Goal: Information Seeking & Learning: Check status

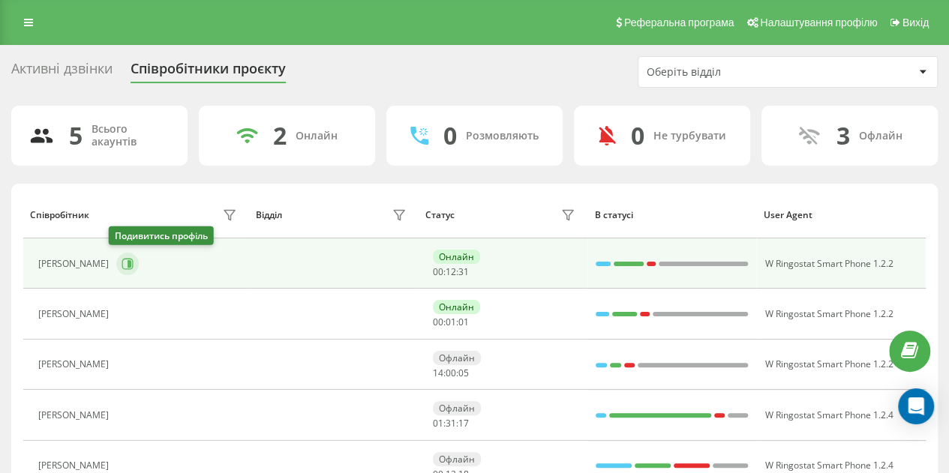
click at [121, 258] on icon at bounding box center [127, 264] width 12 height 12
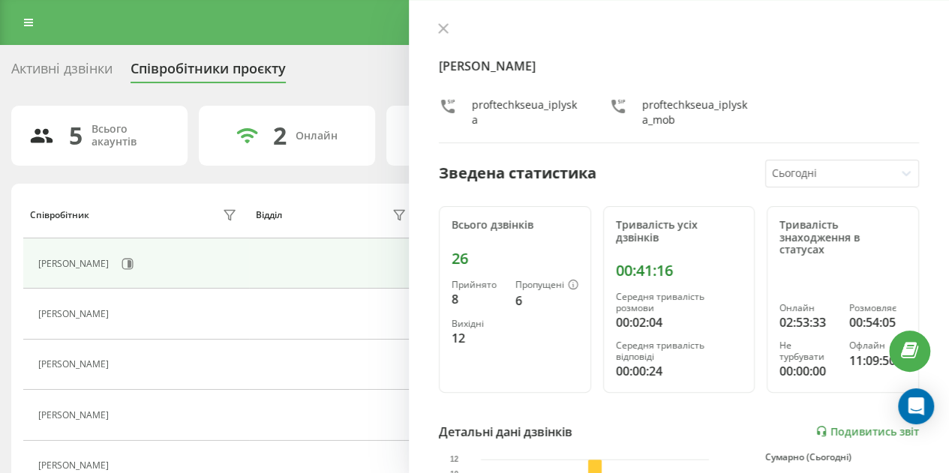
click at [445, 19] on div "Іванна Плиска proftechkseua_iplyska proftechkseua_iplyska_mob Зведена статистик…" at bounding box center [679, 236] width 540 height 473
click at [444, 26] on icon at bounding box center [443, 28] width 10 height 10
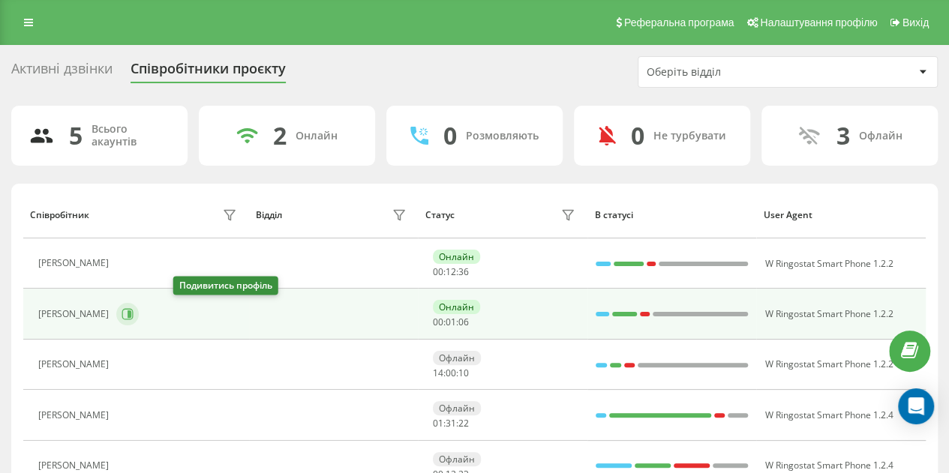
click at [133, 316] on icon at bounding box center [127, 314] width 11 height 11
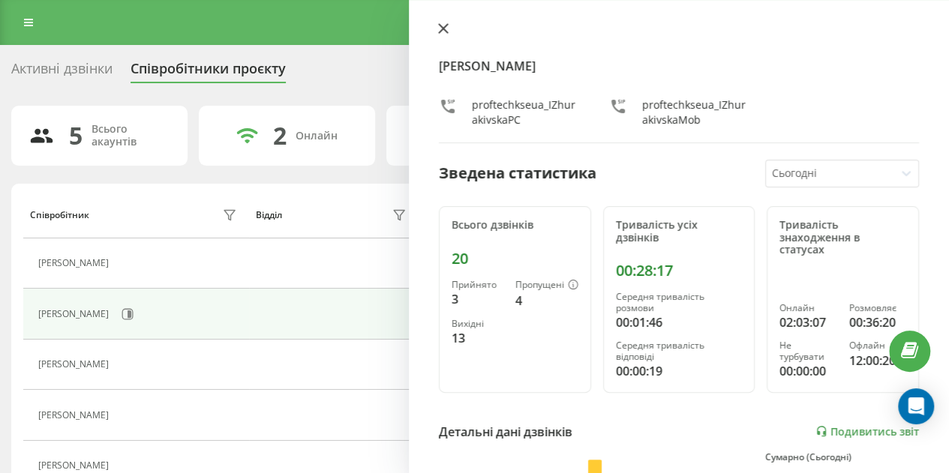
click at [444, 31] on icon at bounding box center [443, 28] width 10 height 10
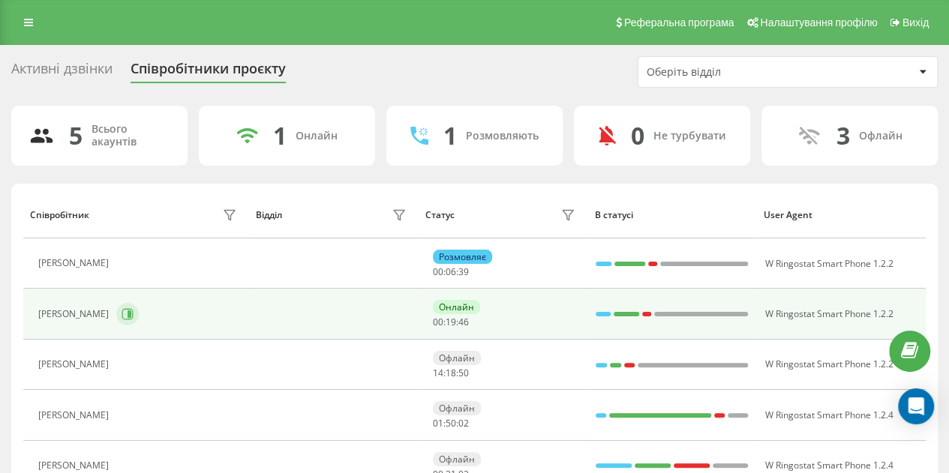
click at [193, 310] on div "[PERSON_NAME]" at bounding box center [139, 313] width 202 height 25
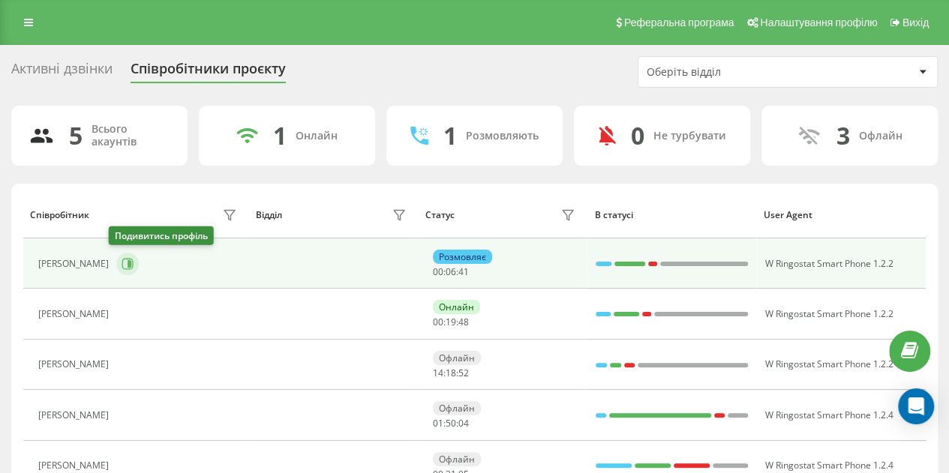
click at [121, 263] on icon at bounding box center [127, 264] width 12 height 12
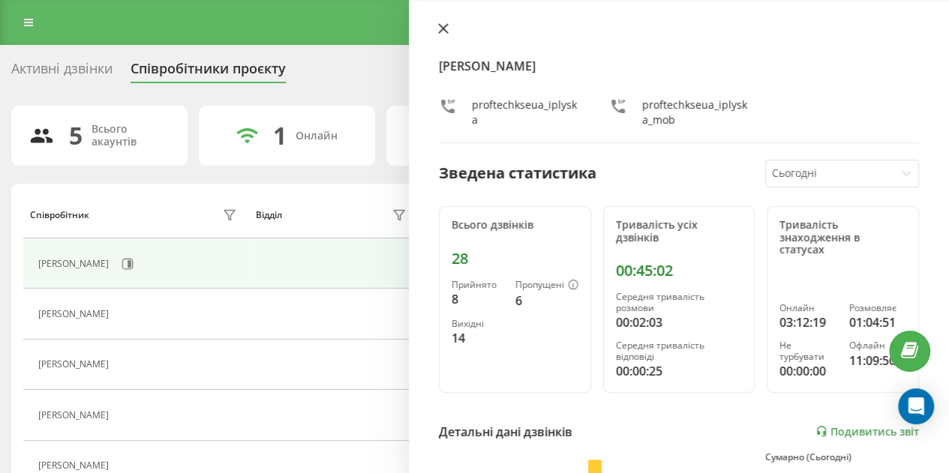
click at [441, 30] on icon at bounding box center [443, 28] width 9 height 9
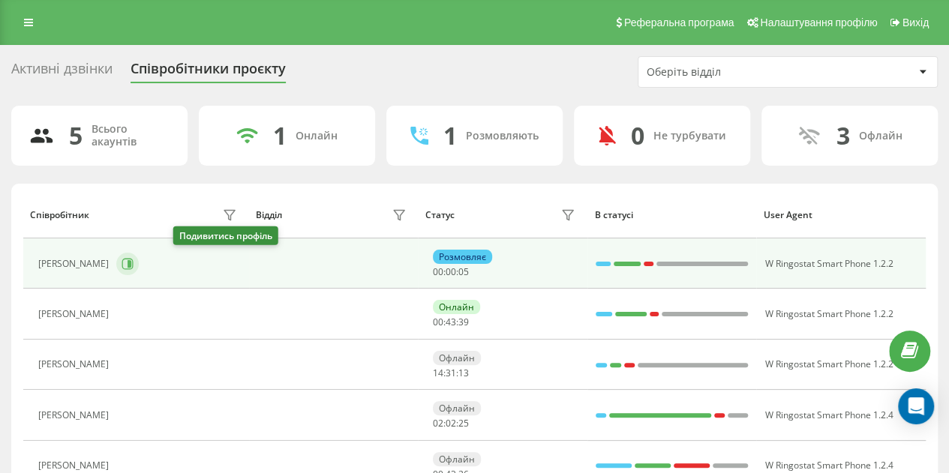
click at [133, 260] on icon at bounding box center [127, 263] width 11 height 11
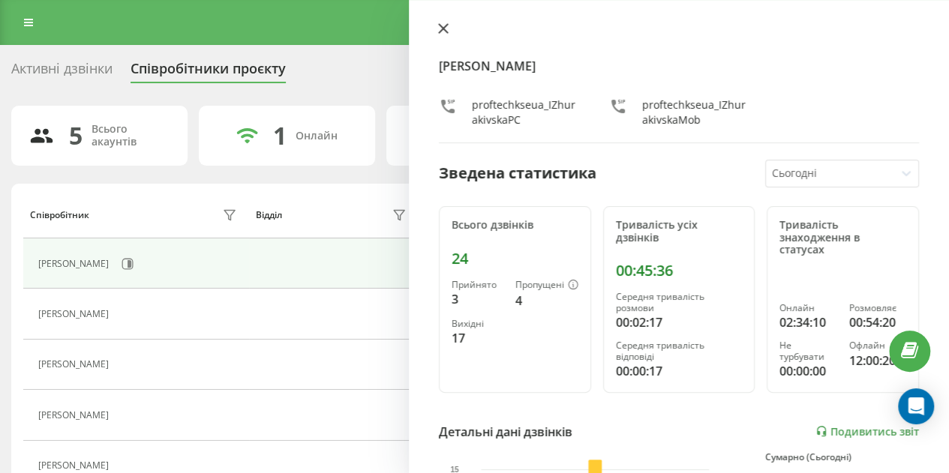
click at [439, 29] on icon at bounding box center [443, 28] width 10 height 10
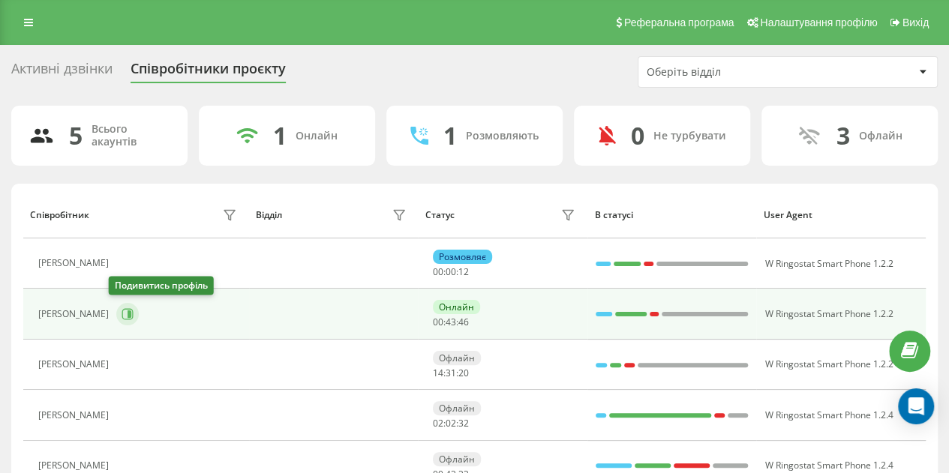
click at [121, 316] on icon at bounding box center [127, 314] width 12 height 12
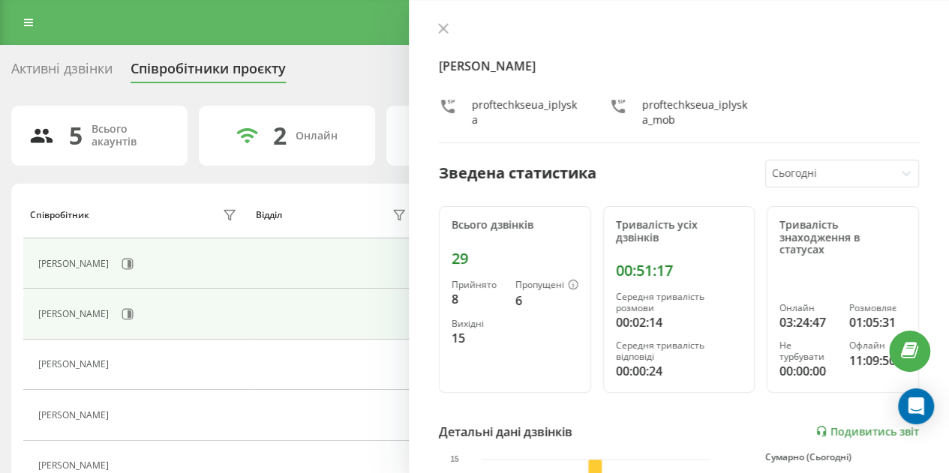
click at [62, 309] on div "[PERSON_NAME]" at bounding box center [75, 314] width 74 height 10
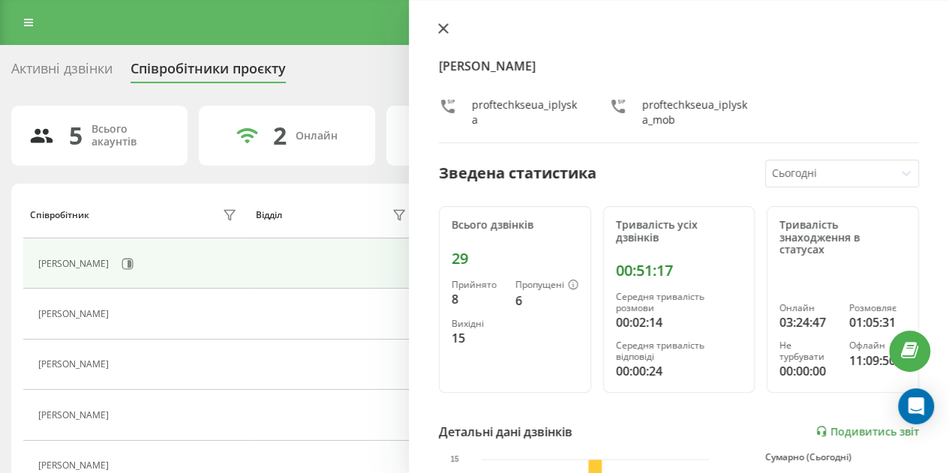
click at [443, 26] on icon at bounding box center [443, 28] width 10 height 10
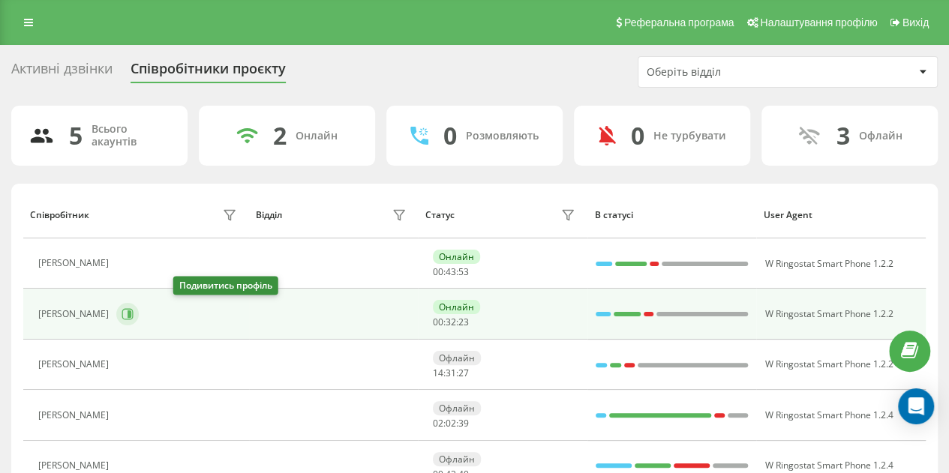
click at [131, 311] on icon at bounding box center [129, 313] width 4 height 7
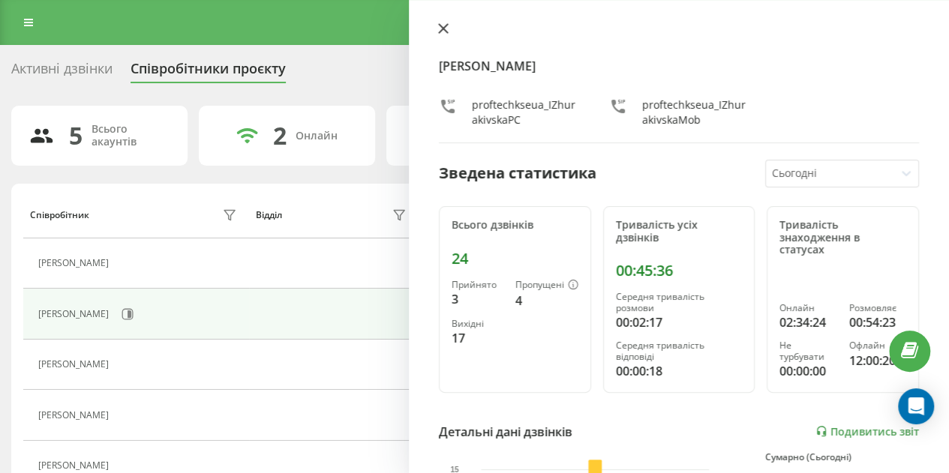
click at [444, 29] on icon at bounding box center [443, 28] width 9 height 9
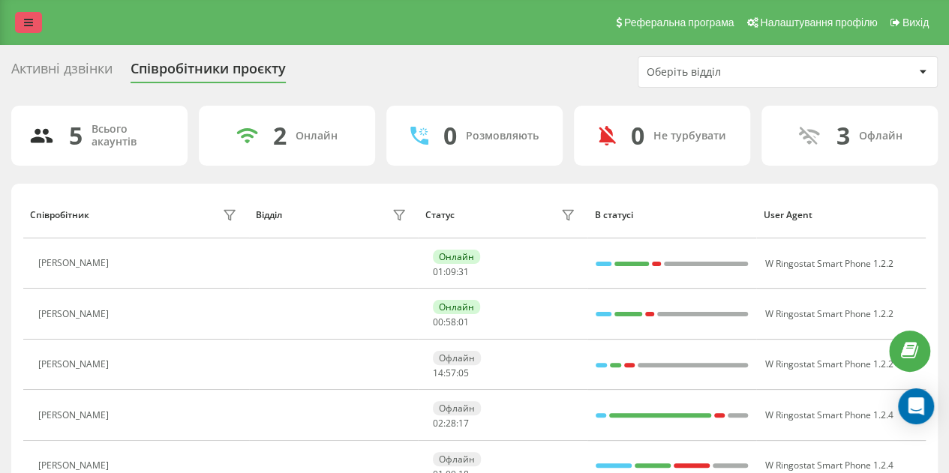
click at [29, 19] on icon at bounding box center [28, 22] width 9 height 10
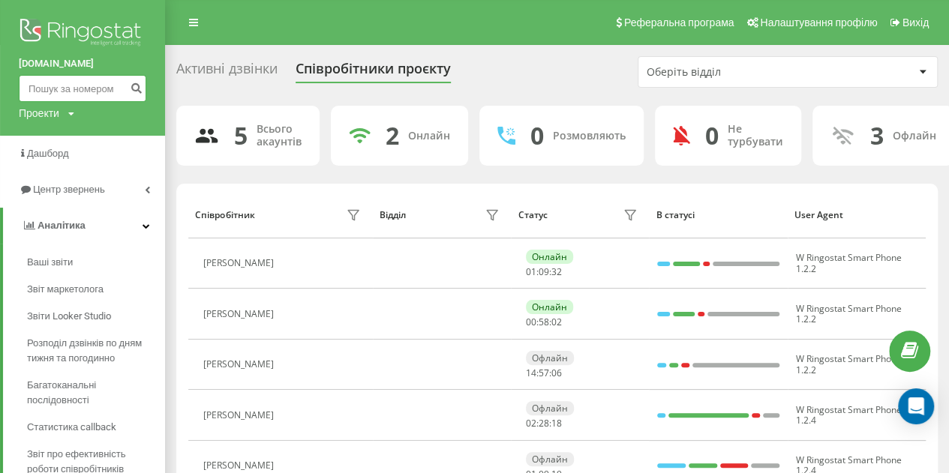
click at [106, 77] on input at bounding box center [82, 88] width 127 height 27
paste input "+380504574097"
drag, startPoint x: 43, startPoint y: 86, endPoint x: 1, endPoint y: 82, distance: 42.2
click at [4, 86] on div "proftech.kse.ua +380504574097 Проекти proftech.kse.ua" at bounding box center [82, 68] width 165 height 136
type input "0504574097"
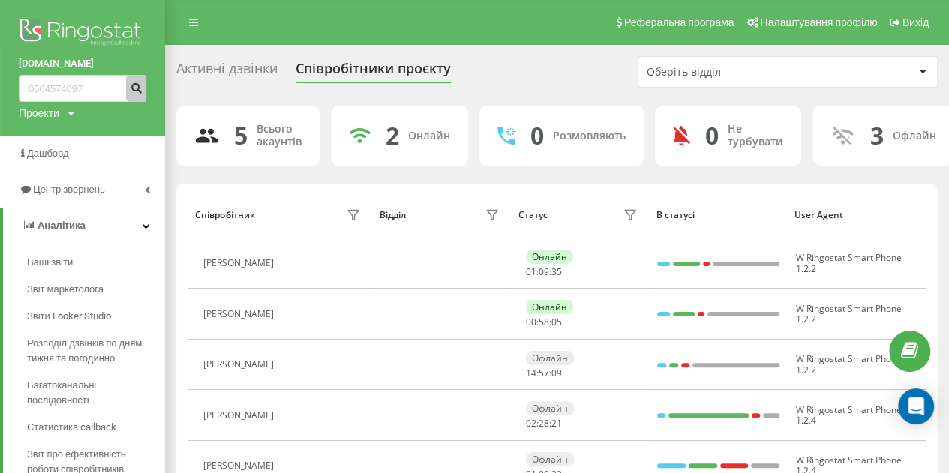
click at [136, 88] on icon "submit" at bounding box center [136, 86] width 13 height 9
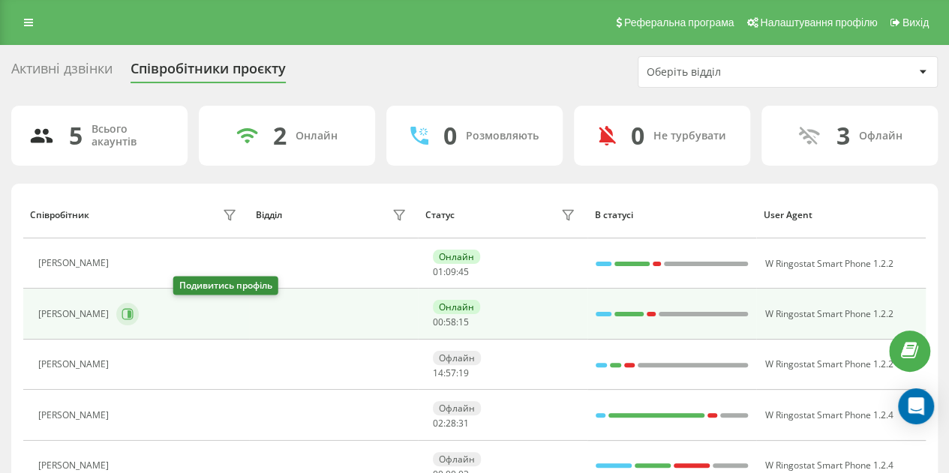
click at [133, 315] on icon at bounding box center [127, 314] width 12 height 12
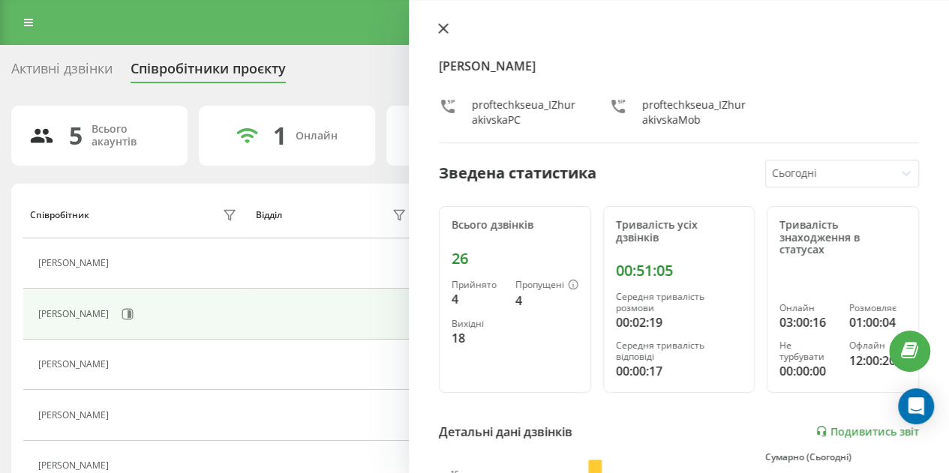
click at [445, 26] on icon at bounding box center [443, 28] width 9 height 9
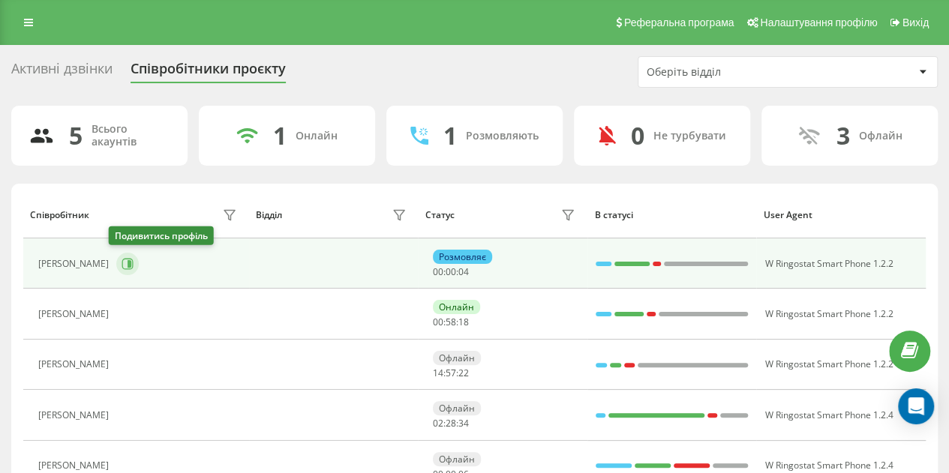
click at [121, 265] on icon at bounding box center [127, 264] width 12 height 12
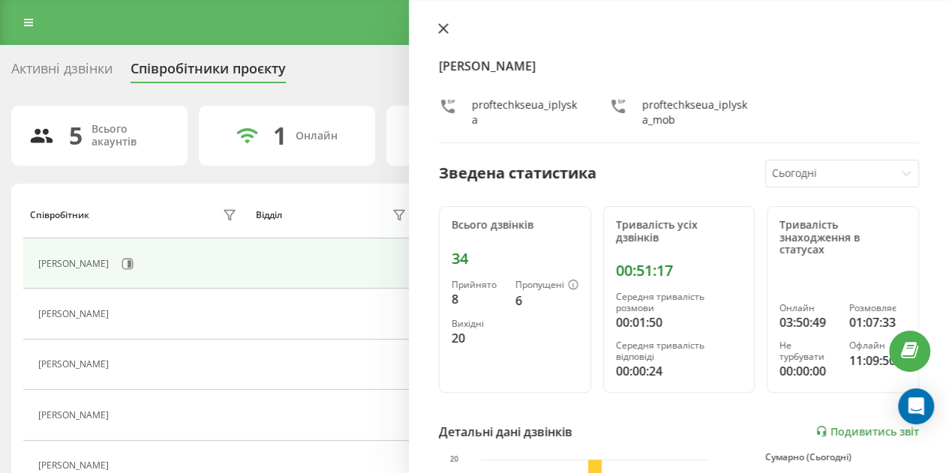
drag, startPoint x: 444, startPoint y: 26, endPoint x: 430, endPoint y: 46, distance: 24.3
click at [442, 26] on icon at bounding box center [443, 28] width 10 height 10
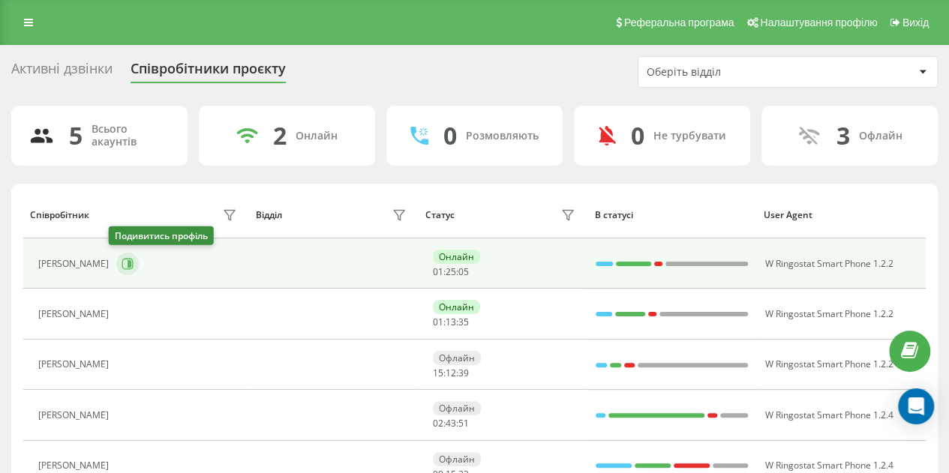
click at [124, 268] on icon at bounding box center [127, 264] width 12 height 12
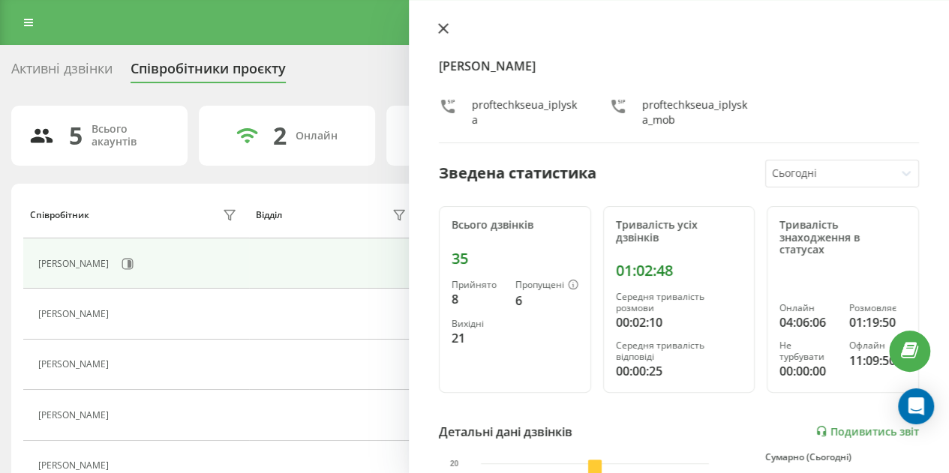
click at [447, 31] on icon at bounding box center [443, 28] width 10 height 10
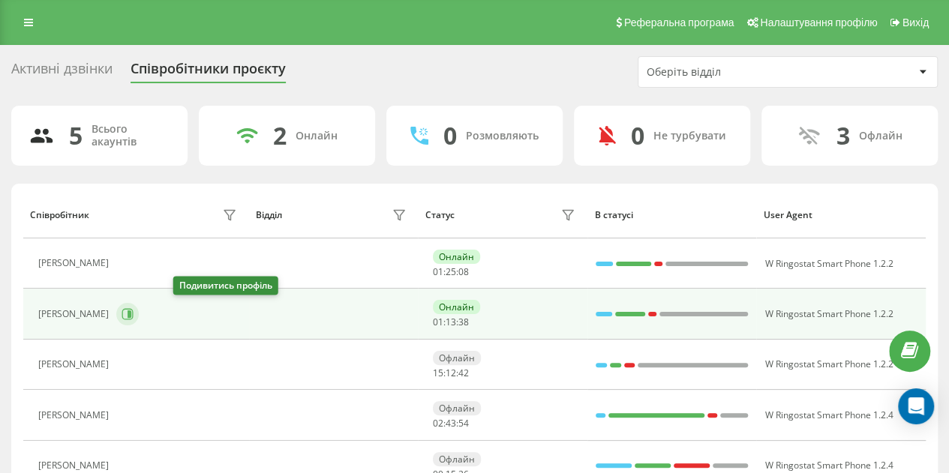
click at [133, 310] on icon at bounding box center [127, 314] width 11 height 11
